Goal: Information Seeking & Learning: Check status

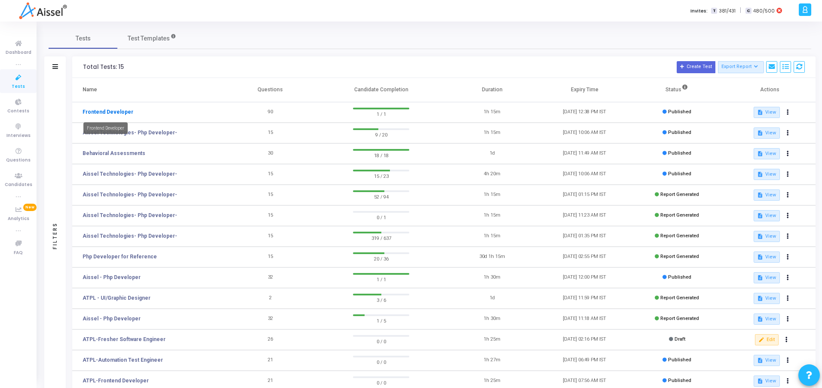
click at [118, 111] on link "Frontend Developer" at bounding box center [108, 112] width 51 height 8
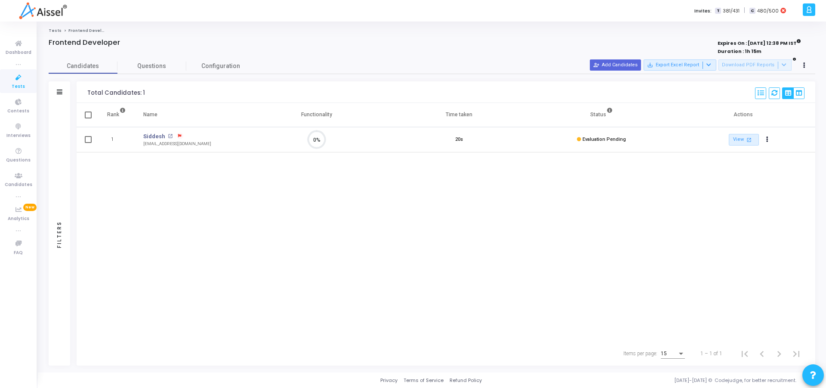
scroll to position [4, 4]
click at [739, 139] on link "View open_in_new" at bounding box center [744, 140] width 30 height 12
click at [611, 139] on span "Evaluation Pending" at bounding box center [603, 139] width 43 height 6
click at [767, 138] on icon "Actions" at bounding box center [767, 139] width 2 height 4
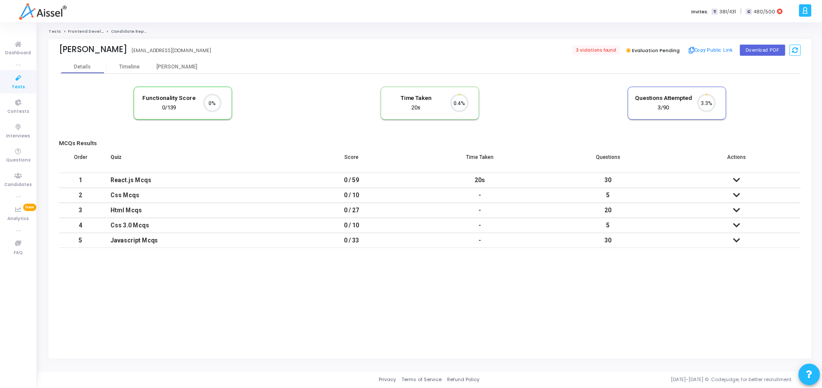
scroll to position [18, 22]
click at [738, 179] on icon at bounding box center [739, 180] width 7 height 6
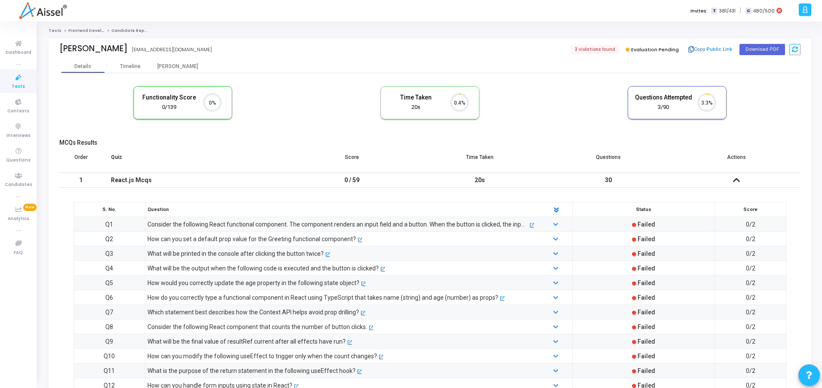
click at [738, 179] on icon at bounding box center [736, 180] width 7 height 6
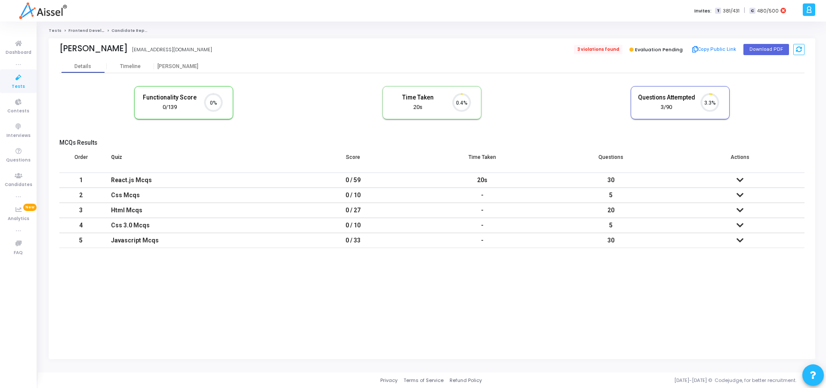
click at [594, 47] on span "3 violations found" at bounding box center [598, 49] width 49 height 9
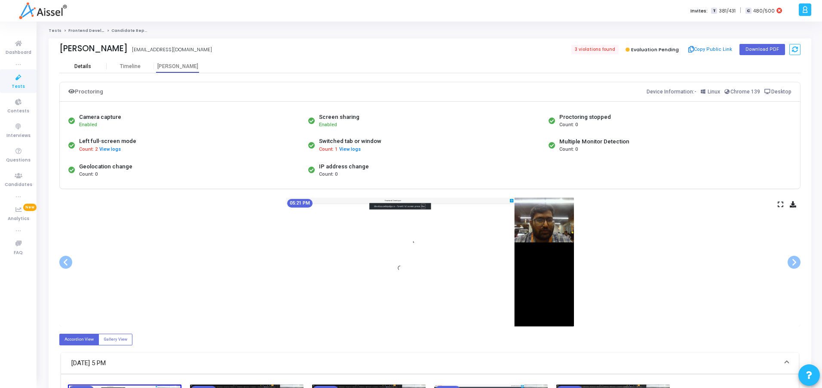
click at [92, 70] on div "Details" at bounding box center [82, 66] width 47 height 13
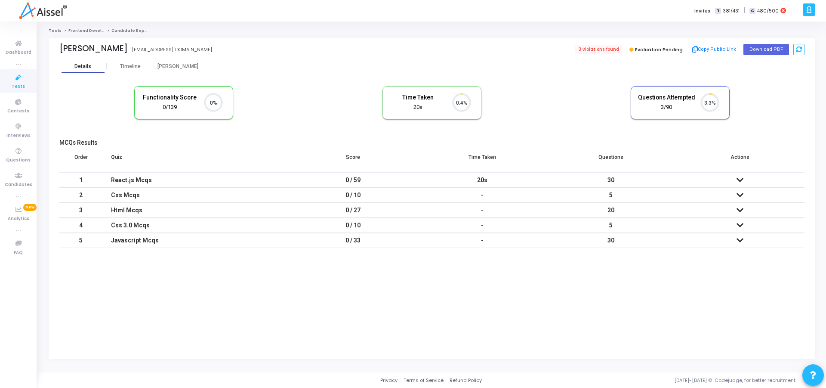
scroll to position [18, 22]
click at [704, 99] on icon "3.3%" at bounding box center [706, 103] width 25 height 22
click at [799, 49] on icon at bounding box center [799, 49] width 6 height 6
click at [139, 66] on div "Timeline" at bounding box center [130, 66] width 21 height 6
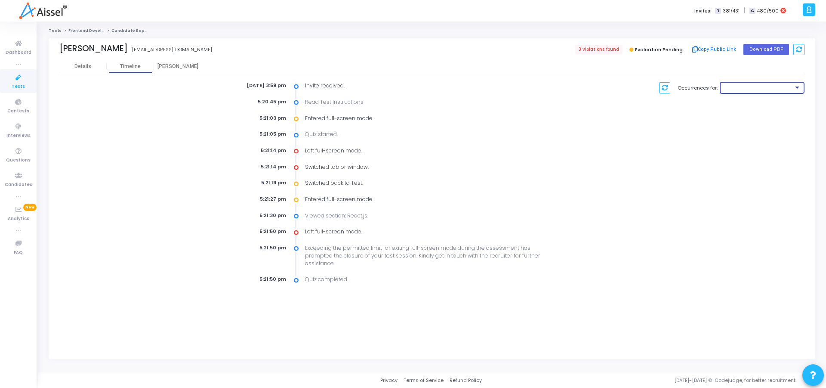
click at [738, 90] on div at bounding box center [759, 87] width 70 height 5
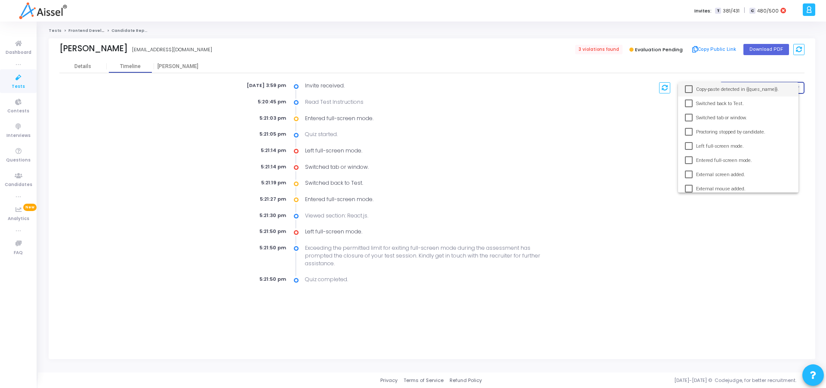
click at [561, 150] on div at bounding box center [413, 194] width 826 height 388
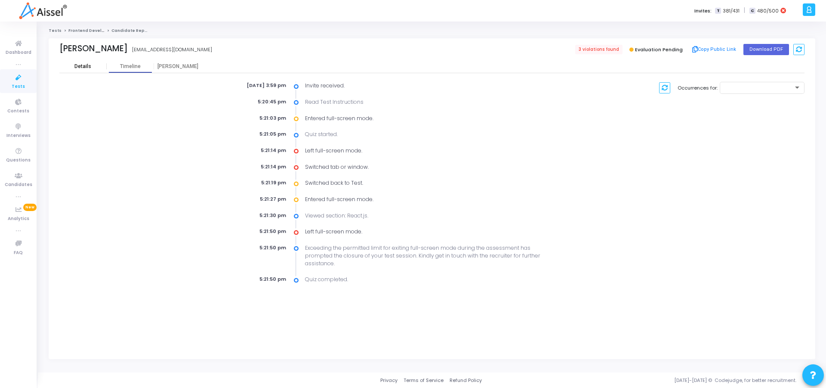
click at [95, 68] on div "Details" at bounding box center [82, 66] width 47 height 6
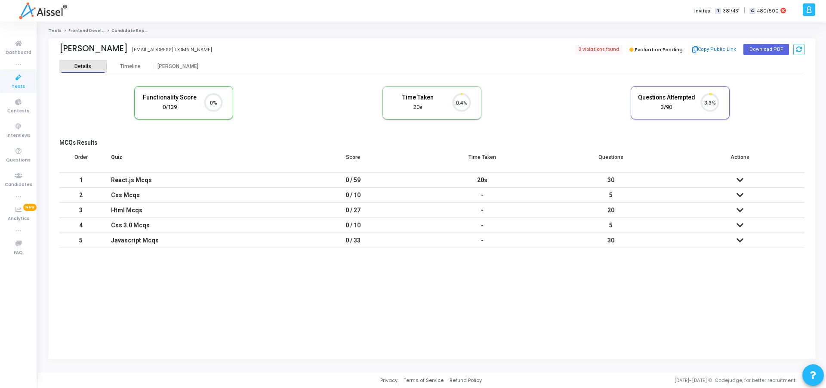
scroll to position [4, 4]
click at [634, 48] on icon at bounding box center [631, 50] width 4 height 4
click at [596, 58] on div "Siddesh siddeshc@aissel.com 3 violations found Evaluation Pending Copy Public L…" at bounding box center [431, 49] width 745 height 22
click at [645, 46] on span "Evaluation Pending" at bounding box center [659, 49] width 48 height 7
click at [652, 46] on span "Evaluation Pending" at bounding box center [659, 49] width 48 height 7
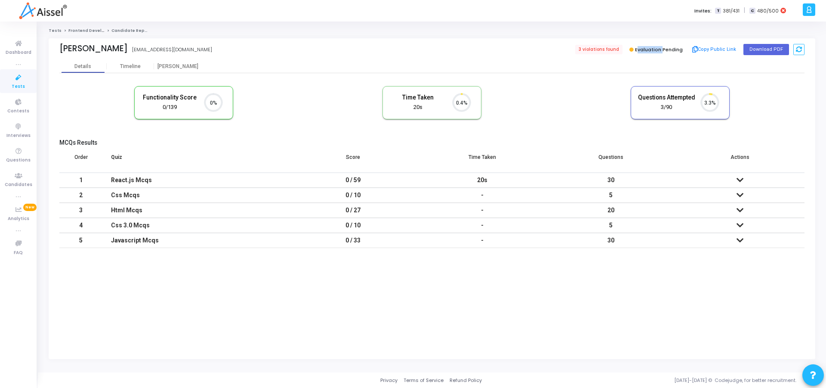
click at [652, 46] on span "Evaluation Pending" at bounding box center [659, 49] width 48 height 7
click at [505, 95] on div "Functionality Score 0/139 0% Time Taken calculated once the test is completed T…" at bounding box center [431, 107] width 745 height 50
